Goal: Check status: Check status

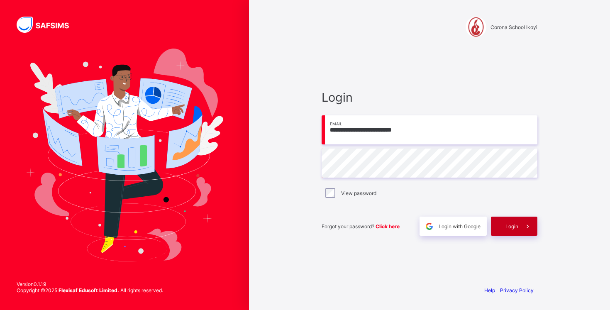
click at [506, 227] on span "Login" at bounding box center [511, 226] width 13 height 6
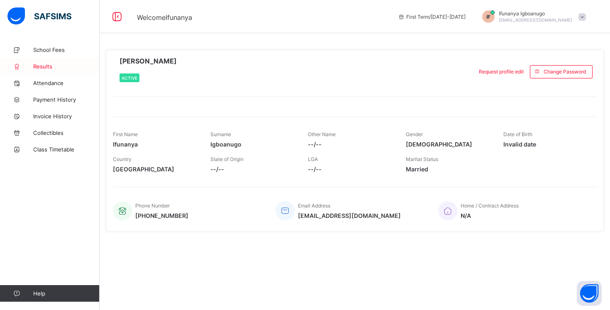
click at [46, 66] on span "Results" at bounding box center [66, 66] width 66 height 7
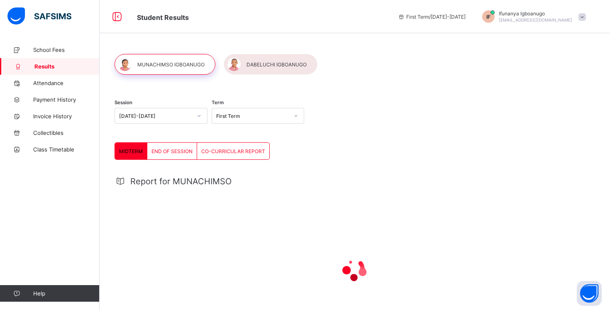
click at [148, 115] on div "[DATE]-[DATE]" at bounding box center [155, 116] width 73 height 6
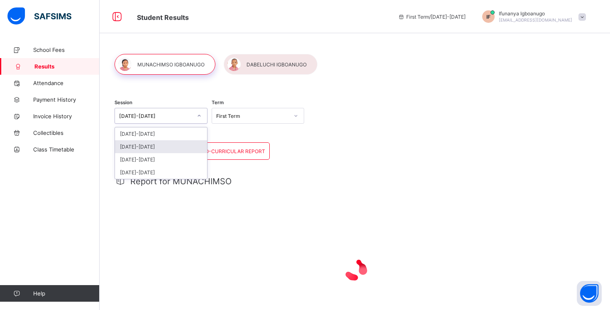
click at [144, 146] on div "[DATE]-[DATE]" at bounding box center [161, 146] width 92 height 13
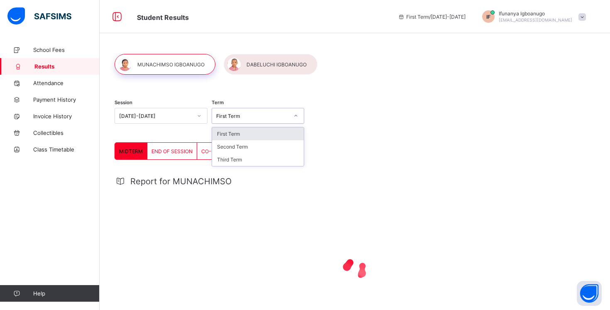
click at [240, 116] on div "First Term" at bounding box center [252, 116] width 73 height 6
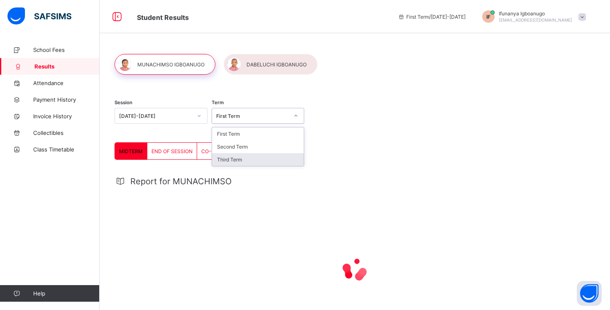
click at [233, 160] on div "Third Term" at bounding box center [258, 159] width 92 height 13
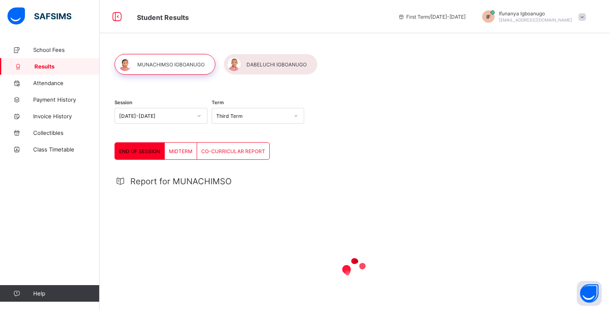
click at [137, 150] on span "END OF SESSION" at bounding box center [139, 151] width 41 height 6
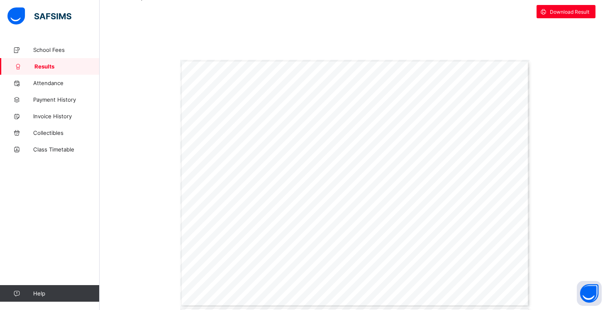
scroll to position [180, 0]
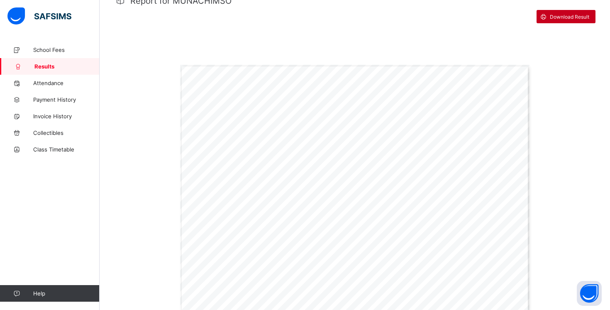
click at [567, 17] on span "Download Result" at bounding box center [569, 17] width 39 height 6
